Goal: Information Seeking & Learning: Learn about a topic

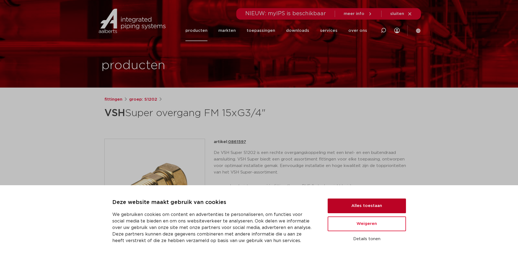
click at [396, 206] on button "Alles toestaan" at bounding box center [367, 206] width 78 height 15
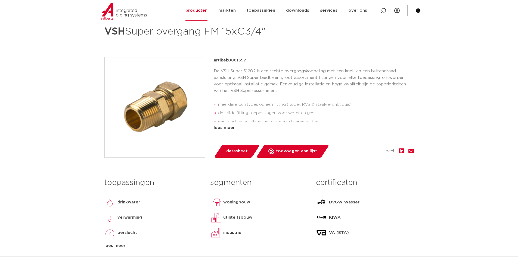
scroll to position [54, 0]
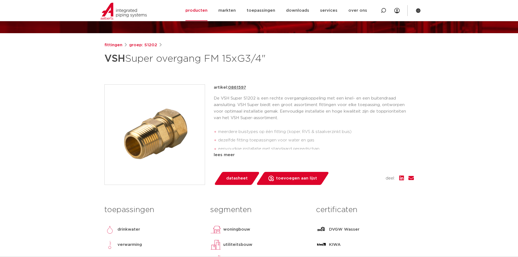
click at [229, 162] on div "artikel: 0861597 De VSH Super S1202 is een rechte overgangskoppeling met een kn…" at bounding box center [314, 134] width 200 height 101
click at [228, 158] on div "lees meer" at bounding box center [314, 155] width 200 height 7
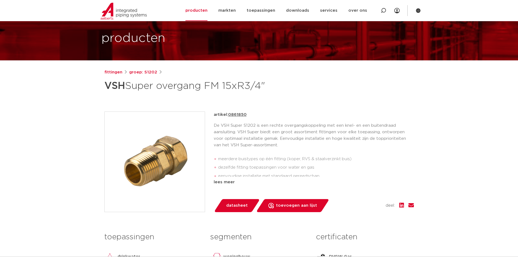
scroll to position [54, 0]
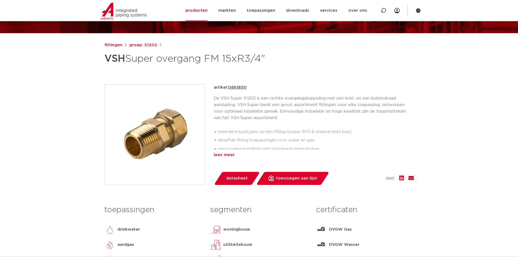
click at [233, 156] on div "lees meer" at bounding box center [314, 155] width 200 height 7
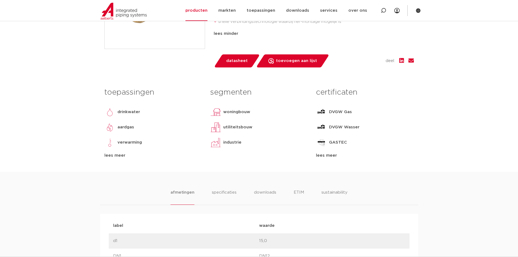
scroll to position [163, 0]
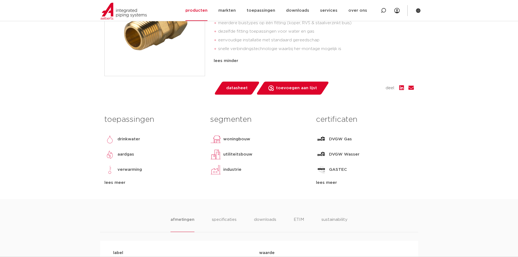
click at [325, 183] on div "lees meer" at bounding box center [365, 183] width 98 height 7
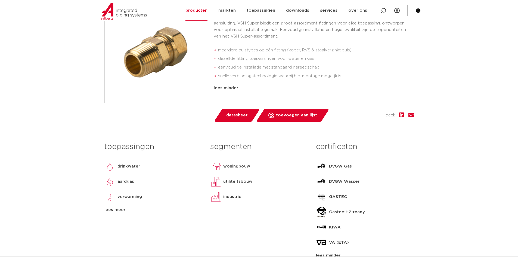
scroll to position [0, 0]
